Goal: Transaction & Acquisition: Purchase product/service

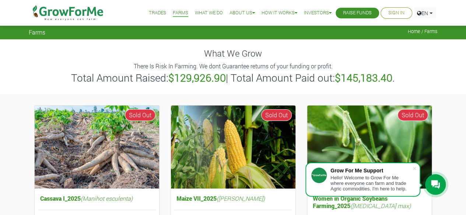
click at [151, 11] on link "Trades" at bounding box center [157, 13] width 17 height 8
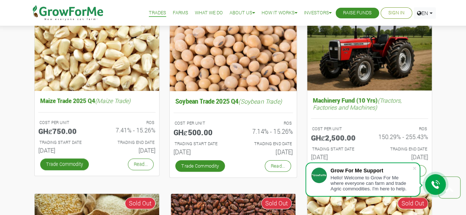
scroll to position [327, 0]
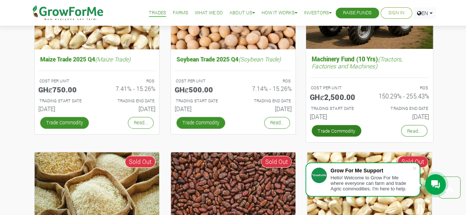
click at [329, 130] on link "Trade Commodity" at bounding box center [336, 131] width 50 height 12
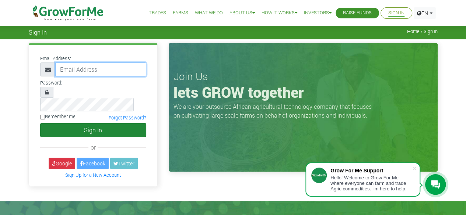
type input "ritabragolartey@gmail.com"
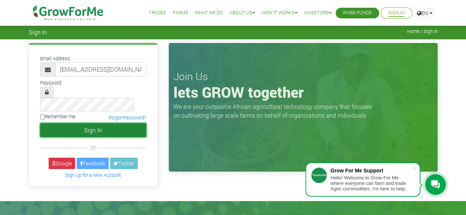
click at [115, 123] on button "Sign In" at bounding box center [93, 130] width 106 height 14
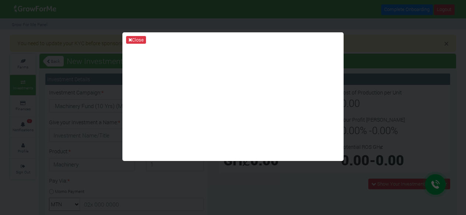
type input "1"
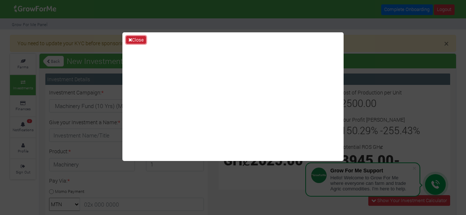
click at [133, 39] on button "Close" at bounding box center [136, 40] width 20 height 8
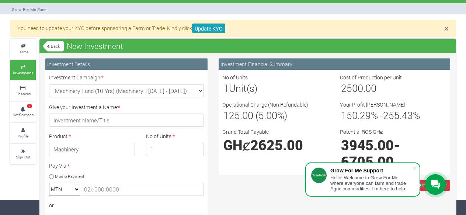
scroll to position [14, 0]
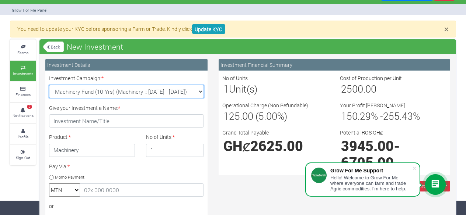
click at [202, 91] on select "Machinery Fund (10 Yrs) (Machinery :: 01st Jun 2025 - 01st Jun 2035) Maize Trad…" at bounding box center [126, 91] width 155 height 13
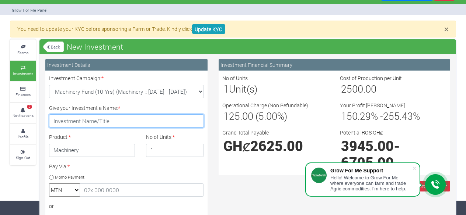
click at [140, 120] on input "Give your Investment a Name: *" at bounding box center [126, 121] width 155 height 13
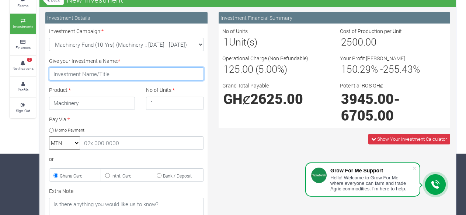
scroll to position [62, 0]
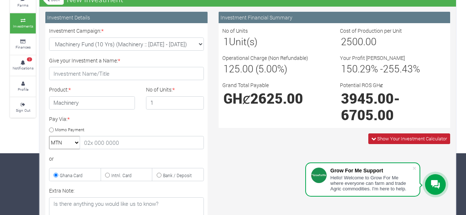
click at [405, 140] on span "Show Your Investment Calculator" at bounding box center [412, 139] width 70 height 7
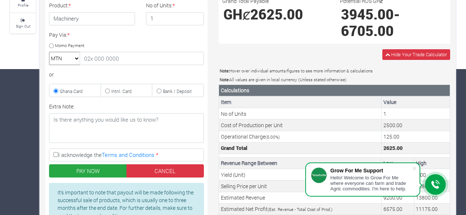
scroll to position [147, 0]
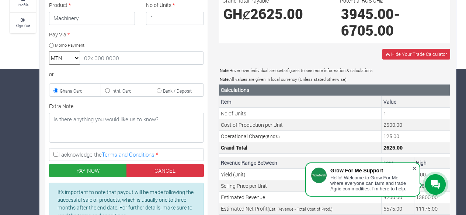
click at [414, 169] on span at bounding box center [413, 168] width 7 height 7
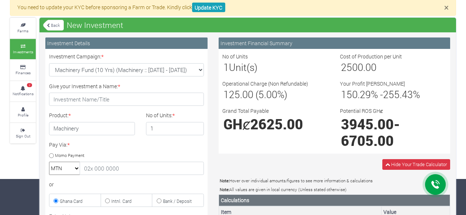
scroll to position [34, 0]
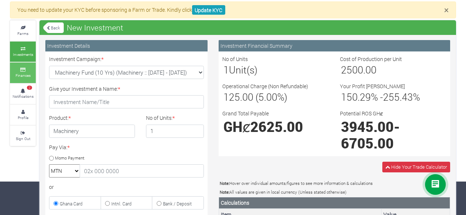
click at [18, 72] on link "Finances" at bounding box center [23, 73] width 26 height 20
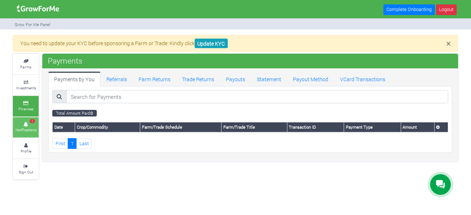
click at [27, 124] on icon at bounding box center [26, 125] width 22 height 4
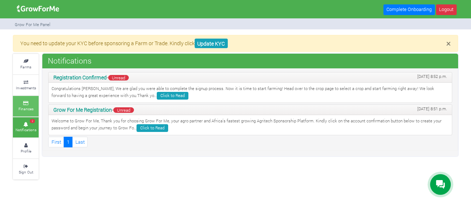
click at [24, 108] on small "Finances" at bounding box center [25, 108] width 15 height 5
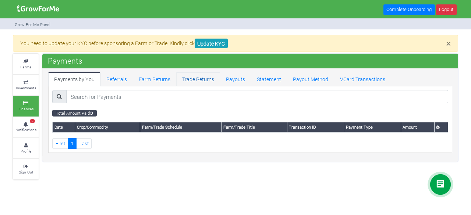
click at [191, 77] on link "Trade Returns" at bounding box center [198, 79] width 44 height 15
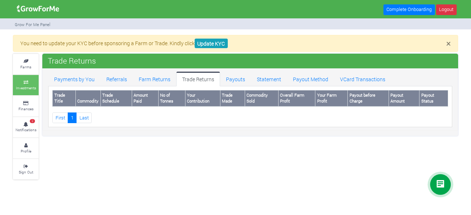
click at [25, 78] on link "Investments" at bounding box center [26, 85] width 26 height 20
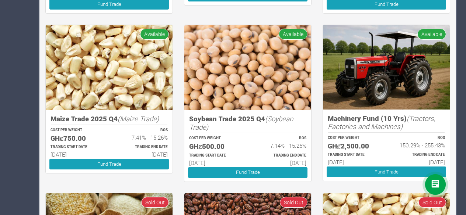
scroll to position [315, 0]
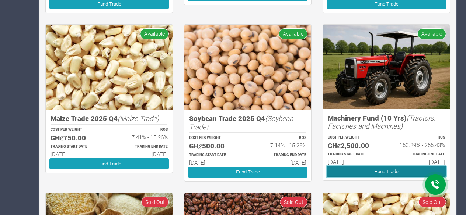
click at [366, 169] on link "Fund Trade" at bounding box center [385, 171] width 119 height 11
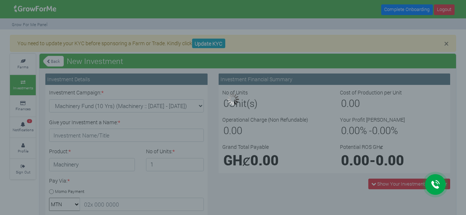
type input "1"
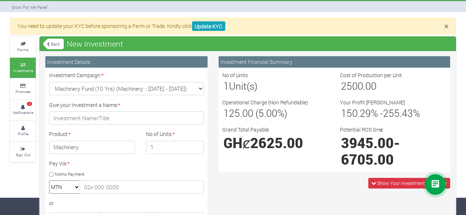
scroll to position [18, 0]
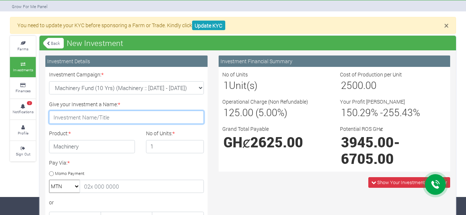
click at [133, 117] on input "Give your Investment a Name: *" at bounding box center [126, 117] width 155 height 13
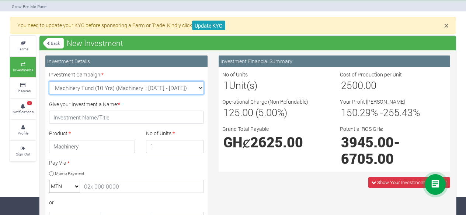
click at [198, 87] on select "Machinery Fund (10 Yrs) (Machinery :: [DATE] - [DATE]) Maize Trade 2025 Q4 (Mai…" at bounding box center [126, 87] width 155 height 13
select select "43"
click at [49, 81] on select "Machinery Fund (10 Yrs) (Machinery :: [DATE] - [DATE]) Maize Trade 2025 Q4 (Mai…" at bounding box center [126, 87] width 155 height 13
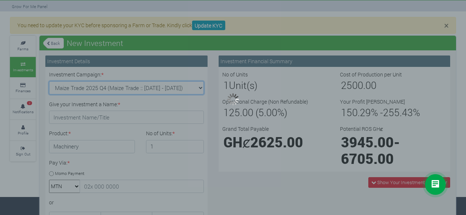
type input "1"
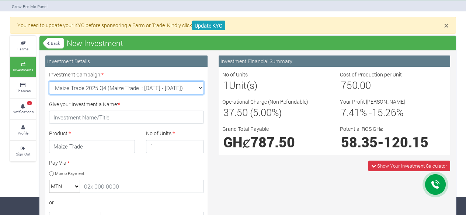
click at [197, 88] on select "Machinery Fund (10 Yrs) (Machinery :: [DATE] - [DATE]) Maize Trade 2025 Q4 (Mai…" at bounding box center [126, 87] width 155 height 13
select select "46"
click at [49, 81] on select "Machinery Fund (10 Yrs) (Machinery :: [DATE] - [DATE]) Maize Trade 2025 Q4 (Mai…" at bounding box center [126, 87] width 155 height 13
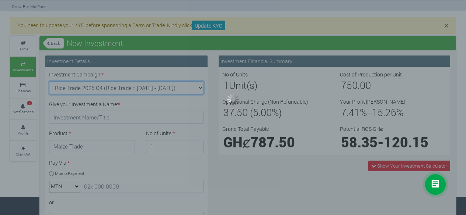
type input "1"
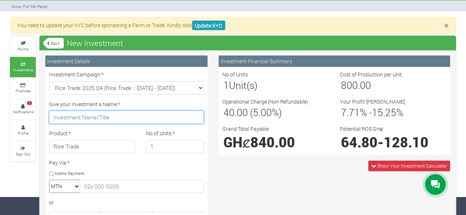
click at [154, 117] on input "Give your Investment a Name: *" at bounding box center [126, 117] width 155 height 13
type input "[PERSON_NAME] farm"
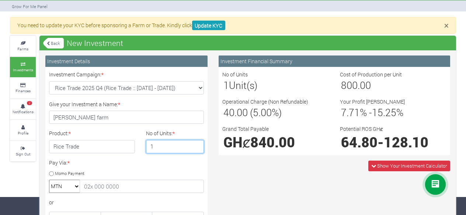
click at [183, 149] on input "1" at bounding box center [175, 146] width 58 height 13
click at [197, 144] on input "2" at bounding box center [175, 146] width 58 height 13
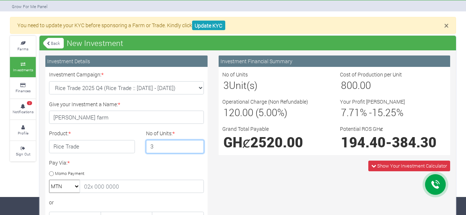
click at [197, 144] on input "3" at bounding box center [175, 146] width 58 height 13
click at [197, 144] on input "4" at bounding box center [175, 146] width 58 height 13
click at [197, 144] on input "5" at bounding box center [175, 146] width 58 height 13
click at [197, 144] on input "6" at bounding box center [175, 146] width 58 height 13
click at [197, 144] on input "7" at bounding box center [175, 146] width 58 height 13
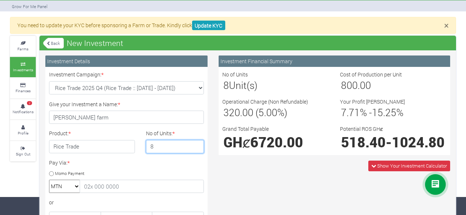
type input "8"
click at [197, 144] on input "8" at bounding box center [175, 146] width 58 height 13
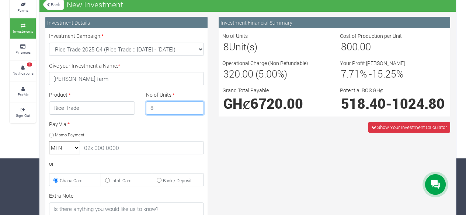
scroll to position [49, 0]
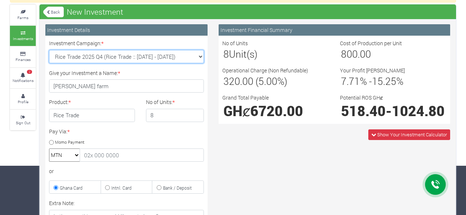
click at [199, 55] on select "Machinery Fund (10 Yrs) (Machinery :: [DATE] - [DATE]) Maize Trade 2025 Q4 (Mai…" at bounding box center [126, 56] width 155 height 13
select select "42"
click at [49, 50] on select "Machinery Fund (10 Yrs) (Machinery :: [DATE] - [DATE]) Maize Trade 2025 Q4 (Mai…" at bounding box center [126, 56] width 155 height 13
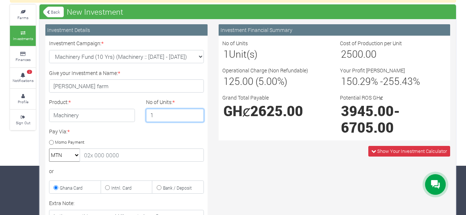
click at [197, 117] on input "1" at bounding box center [175, 115] width 58 height 13
type input "2"
click at [197, 113] on input "2" at bounding box center [175, 115] width 58 height 13
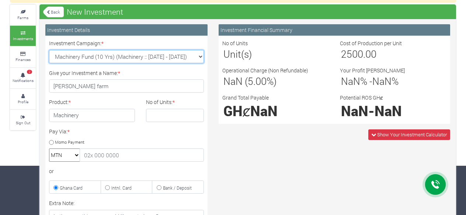
click at [203, 58] on select "Machinery Fund (10 Yrs) (Machinery :: [DATE] - [DATE]) Maize Trade 2025 Q4 (Mai…" at bounding box center [126, 56] width 155 height 13
select select "43"
click at [49, 50] on select "Machinery Fund (10 Yrs) (Machinery :: [DATE] - [DATE]) Maize Trade 2025 Q4 (Mai…" at bounding box center [126, 56] width 155 height 13
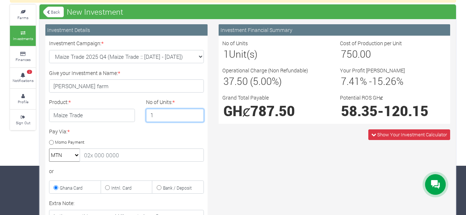
click at [197, 116] on input "1" at bounding box center [175, 115] width 58 height 13
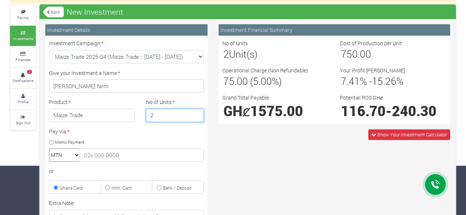
click at [197, 112] on input "2" at bounding box center [175, 115] width 58 height 13
click at [197, 112] on input "3" at bounding box center [175, 115] width 58 height 13
click at [196, 111] on input "4" at bounding box center [175, 115] width 58 height 13
click at [196, 111] on input "5" at bounding box center [175, 115] width 58 height 13
click at [196, 111] on input "6" at bounding box center [175, 115] width 58 height 13
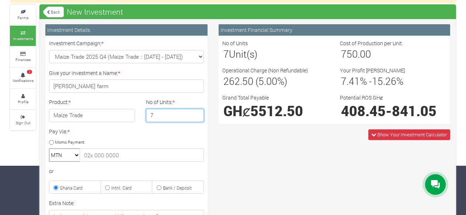
click at [196, 111] on input "7" at bounding box center [175, 115] width 58 height 13
type input "8"
click at [196, 111] on input "8" at bounding box center [175, 115] width 58 height 13
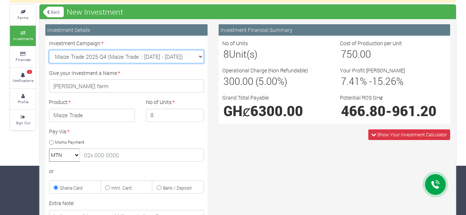
click at [200, 56] on select "Machinery Fund (10 Yrs) (Machinery :: [DATE] - [DATE]) Maize Trade 2025 Q4 (Mai…" at bounding box center [126, 56] width 155 height 13
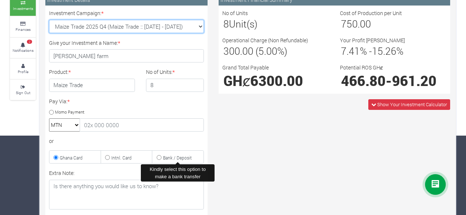
scroll to position [78, 0]
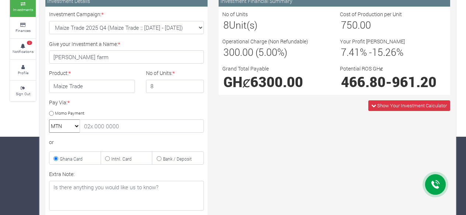
click at [74, 126] on select "MTN Telecel Airtel Tigo" at bounding box center [64, 126] width 31 height 13
click at [49, 112] on input "Momo Payment" at bounding box center [51, 113] width 5 height 5
radio input "true"
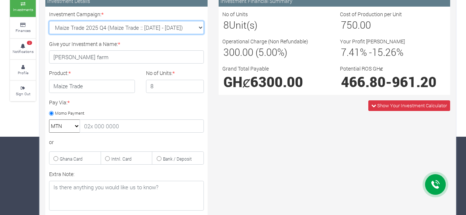
click at [200, 27] on select "Machinery Fund (10 Yrs) (Machinery :: [DATE] - [DATE]) Maize Trade 2025 Q4 (Mai…" at bounding box center [126, 27] width 155 height 13
select select "45"
click at [49, 21] on select "Machinery Fund (10 Yrs) (Machinery :: [DATE] - [DATE]) Maize Trade 2025 Q4 (Mai…" at bounding box center [126, 27] width 155 height 13
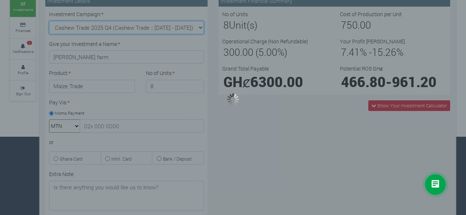
type input "1"
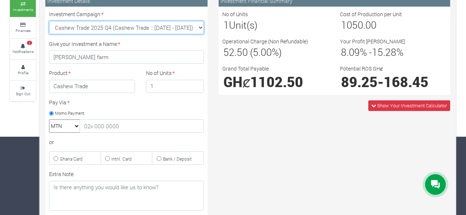
click at [201, 25] on select "Machinery Fund (10 Yrs) (Machinery :: [DATE] - [DATE]) Maize Trade 2025 Q4 (Mai…" at bounding box center [126, 27] width 155 height 13
select select "47"
click at [49, 21] on select "Machinery Fund (10 Yrs) (Machinery :: [DATE] - [DATE]) Maize Trade 2025 Q4 (Mai…" at bounding box center [126, 27] width 155 height 13
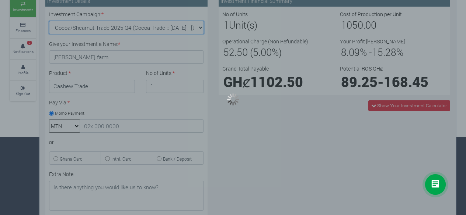
type input "1"
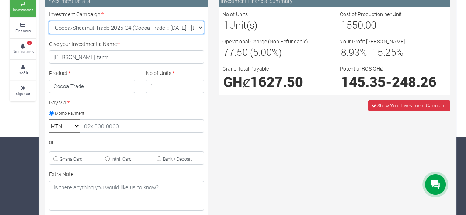
click at [200, 25] on select "Machinery Fund (10 Yrs) (Machinery :: [DATE] - [DATE]) Maize Trade 2025 Q4 (Mai…" at bounding box center [126, 27] width 155 height 13
select select "46"
click at [49, 21] on select "Machinery Fund (10 Yrs) (Machinery :: [DATE] - [DATE]) Maize Trade 2025 Q4 (Mai…" at bounding box center [126, 27] width 155 height 13
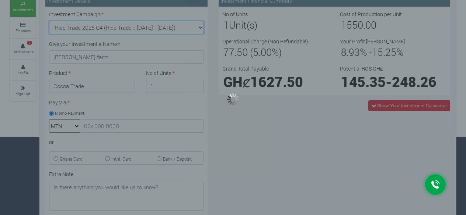
type input "1"
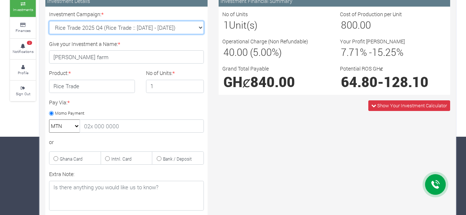
click at [199, 28] on select "Machinery Fund (10 Yrs) (Machinery :: [DATE] - [DATE]) Maize Trade 2025 Q4 (Mai…" at bounding box center [126, 27] width 155 height 13
select select "47"
click at [49, 21] on select "Machinery Fund (10 Yrs) (Machinery :: [DATE] - [DATE]) Maize Trade 2025 Q4 (Mai…" at bounding box center [126, 27] width 155 height 13
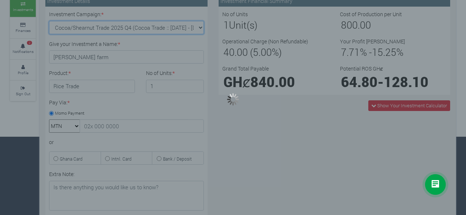
type input "1"
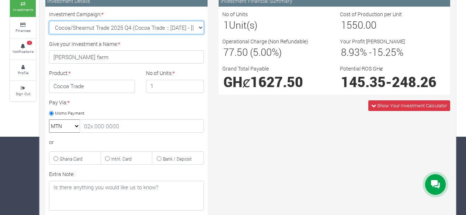
click at [201, 26] on select "Machinery Fund (10 Yrs) (Machinery :: [DATE] - [DATE]) Maize Trade 2025 Q4 (Mai…" at bounding box center [126, 27] width 155 height 13
select select "44"
click at [49, 21] on select "Machinery Fund (10 Yrs) (Machinery :: [DATE] - [DATE]) Maize Trade 2025 Q4 (Mai…" at bounding box center [126, 27] width 155 height 13
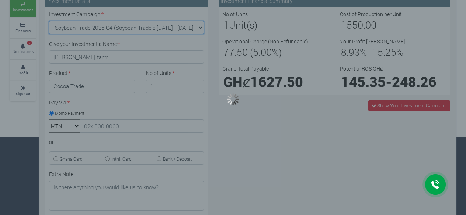
type input "1"
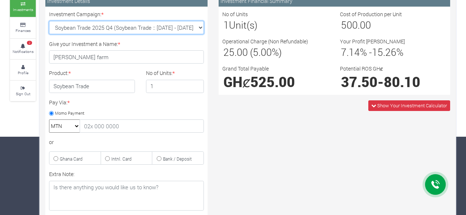
click at [201, 21] on select "Machinery Fund (10 Yrs) (Machinery :: [DATE] - [DATE]) Maize Trade 2025 Q4 (Mai…" at bounding box center [126, 27] width 155 height 13
select select "46"
click at [49, 21] on select "Machinery Fund (10 Yrs) (Machinery :: [DATE] - [DATE]) Maize Trade 2025 Q4 (Mai…" at bounding box center [126, 27] width 155 height 13
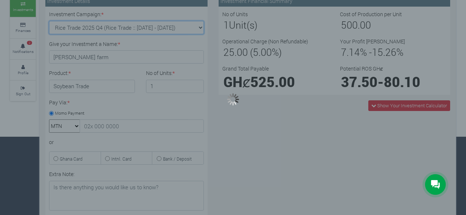
type input "1"
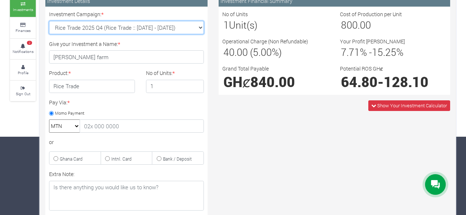
click at [198, 27] on select "Machinery Fund (10 Yrs) (Machinery :: [DATE] - [DATE]) Maize Trade 2025 Q4 (Mai…" at bounding box center [126, 27] width 155 height 13
select select "44"
click at [49, 21] on select "Machinery Fund (10 Yrs) (Machinery :: [DATE] - [DATE]) Maize Trade 2025 Q4 (Mai…" at bounding box center [126, 27] width 155 height 13
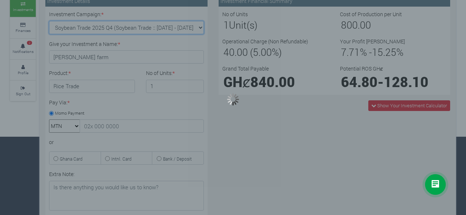
type input "1"
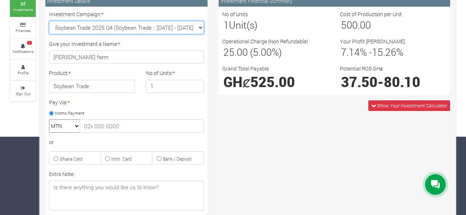
click at [200, 26] on select "Machinery Fund (10 Yrs) (Machinery :: [DATE] - [DATE]) Maize Trade 2025 Q4 (Mai…" at bounding box center [126, 27] width 155 height 13
select select "45"
click at [49, 21] on select "Machinery Fund (10 Yrs) (Machinery :: [DATE] - [DATE]) Maize Trade 2025 Q4 (Mai…" at bounding box center [126, 27] width 155 height 13
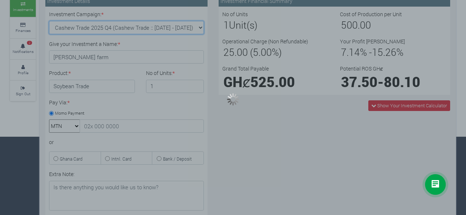
type input "1"
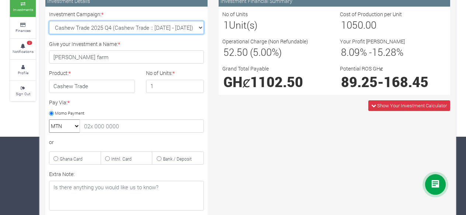
click at [200, 30] on select "Machinery Fund (10 Yrs) (Machinery :: [DATE] - [DATE]) Maize Trade 2025 Q4 (Mai…" at bounding box center [126, 27] width 155 height 13
select select "43"
click at [49, 21] on select "Machinery Fund (10 Yrs) (Machinery :: [DATE] - [DATE]) Maize Trade 2025 Q4 (Mai…" at bounding box center [126, 27] width 155 height 13
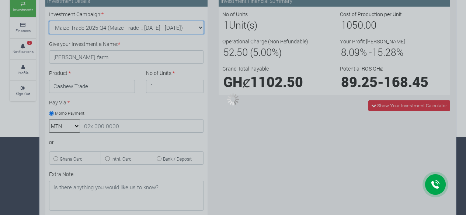
type input "1"
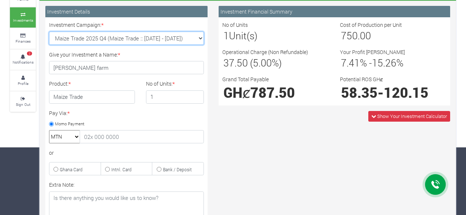
scroll to position [67, 0]
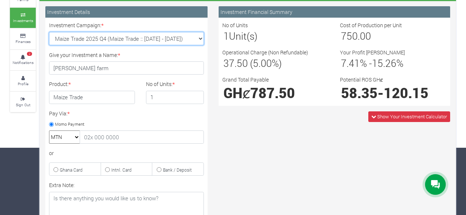
click at [198, 36] on select "Machinery Fund (10 Yrs) (Machinery :: [DATE] - [DATE]) Maize Trade 2025 Q4 (Mai…" at bounding box center [126, 38] width 155 height 13
select select "47"
click at [49, 32] on select "Machinery Fund (10 Yrs) (Machinery :: [DATE] - [DATE]) Maize Trade 2025 Q4 (Mai…" at bounding box center [126, 38] width 155 height 13
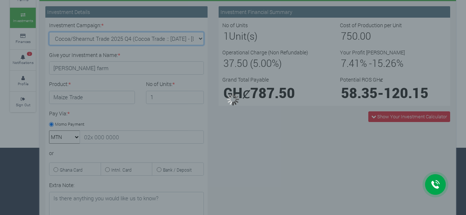
type input "1"
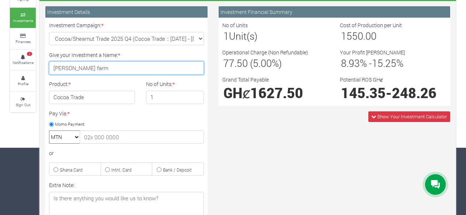
click at [144, 70] on input "[PERSON_NAME] farm" at bounding box center [126, 68] width 155 height 13
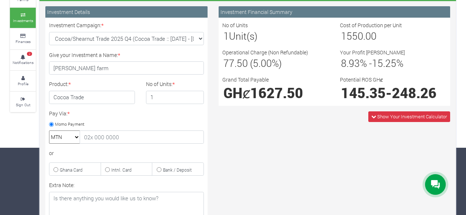
click at [97, 94] on h4 "Cocoa Trade" at bounding box center [92, 97] width 86 height 13
click at [89, 98] on h4 "Cocoa Trade" at bounding box center [92, 97] width 86 height 13
click at [77, 91] on h4 "Cocoa Trade" at bounding box center [92, 97] width 86 height 13
click at [116, 97] on h4 "Cocoa Trade" at bounding box center [92, 97] width 86 height 13
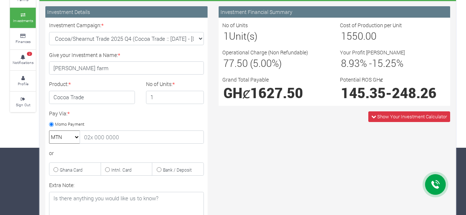
click at [116, 97] on h4 "Cocoa Trade" at bounding box center [92, 97] width 86 height 13
click at [108, 95] on h4 "Cocoa Trade" at bounding box center [92, 97] width 86 height 13
click at [70, 94] on h4 "Cocoa Trade" at bounding box center [92, 97] width 86 height 13
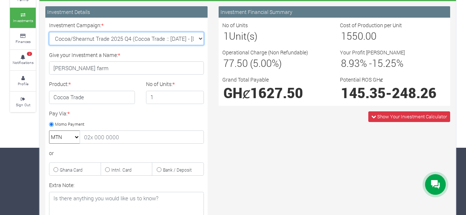
click at [199, 39] on select "Machinery Fund (10 Yrs) (Machinery :: [DATE] - [DATE]) Maize Trade 2025 Q4 (Mai…" at bounding box center [126, 38] width 155 height 13
select select "43"
click at [49, 32] on select "Machinery Fund (10 Yrs) (Machinery :: [DATE] - [DATE]) Maize Trade 2025 Q4 (Mai…" at bounding box center [126, 38] width 155 height 13
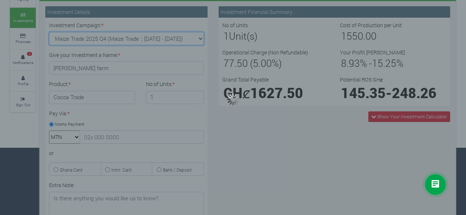
type input "1"
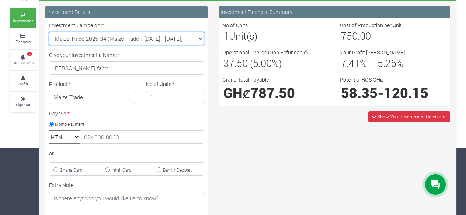
click at [200, 37] on select "Machinery Fund (10 Yrs) (Machinery :: [DATE] - [DATE]) Maize Trade 2025 Q4 (Mai…" at bounding box center [126, 38] width 155 height 13
select select "45"
click at [49, 32] on select "Machinery Fund (10 Yrs) (Machinery :: [DATE] - [DATE]) Maize Trade 2025 Q4 (Mai…" at bounding box center [126, 38] width 155 height 13
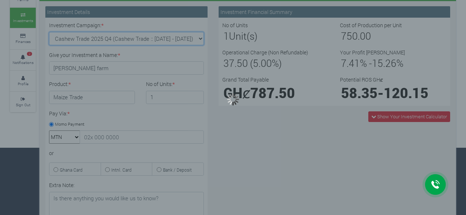
type input "1"
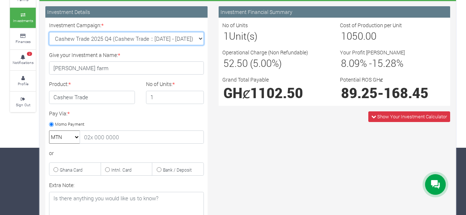
click at [200, 35] on select "Machinery Fund (10 Yrs) (Machinery :: [DATE] - [DATE]) Maize Trade 2025 Q4 (Mai…" at bounding box center [126, 38] width 155 height 13
select select "44"
click at [49, 32] on select "Machinery Fund (10 Yrs) (Machinery :: [DATE] - [DATE]) Maize Trade 2025 Q4 (Mai…" at bounding box center [126, 38] width 155 height 13
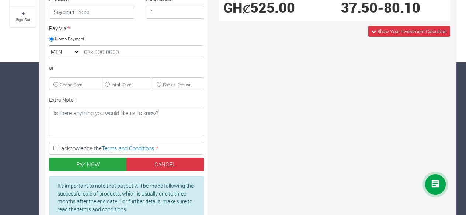
scroll to position [154, 0]
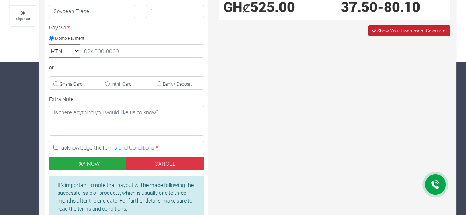
click at [394, 31] on span "Show Your Investment Calculator" at bounding box center [412, 30] width 70 height 7
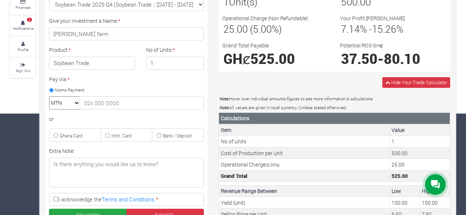
scroll to position [100, 0]
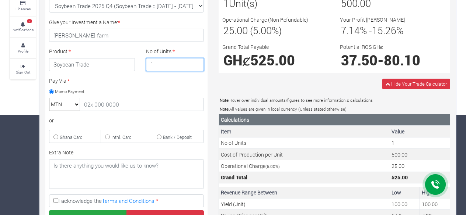
click at [196, 66] on input "1" at bounding box center [175, 64] width 58 height 13
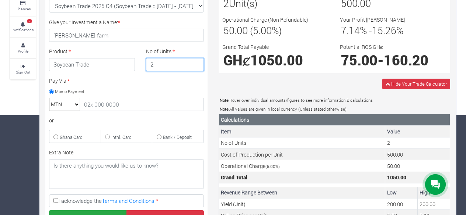
type input "2"
click at [196, 61] on input "2" at bounding box center [175, 64] width 58 height 13
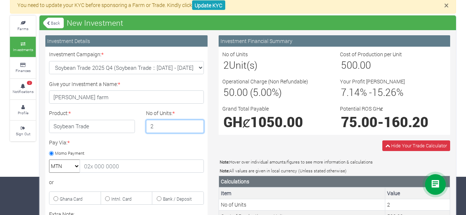
scroll to position [38, 0]
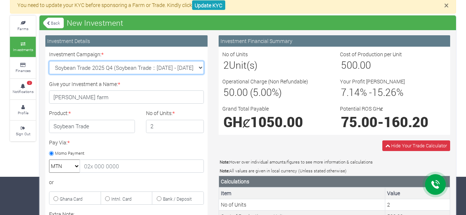
click at [196, 66] on select "Machinery Fund (10 Yrs) (Machinery :: [DATE] - [DATE]) Maize Trade 2025 Q4 (Mai…" at bounding box center [126, 67] width 155 height 13
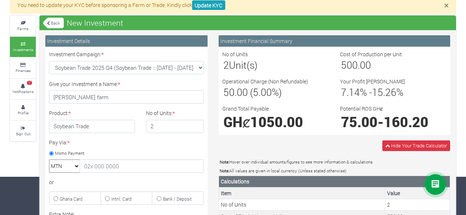
click at [327, 129] on h1 "GHȼ 1050.00" at bounding box center [275, 122] width 104 height 17
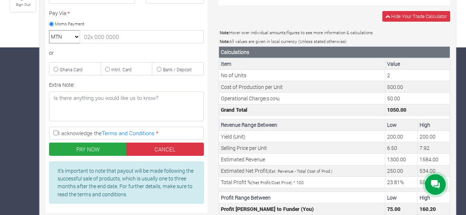
scroll to position [239, 0]
